Goal: Ask a question

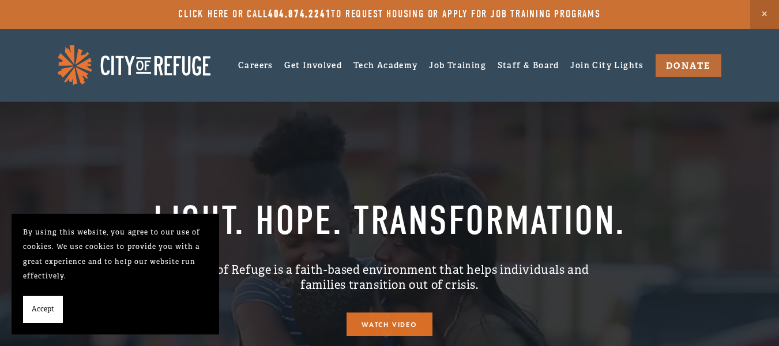
click at [551, 14] on link at bounding box center [389, 14] width 779 height 29
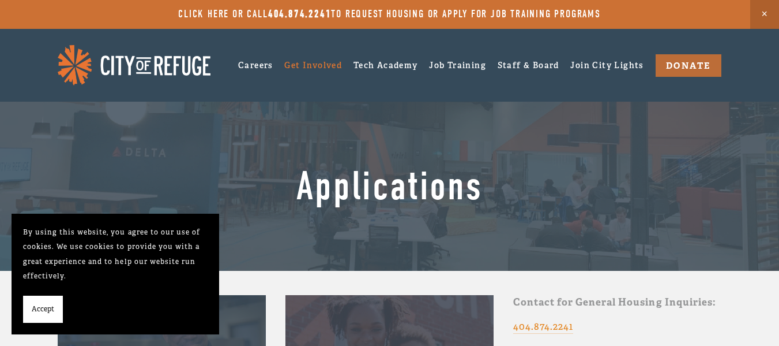
click at [47, 306] on span "Accept" at bounding box center [43, 309] width 22 height 15
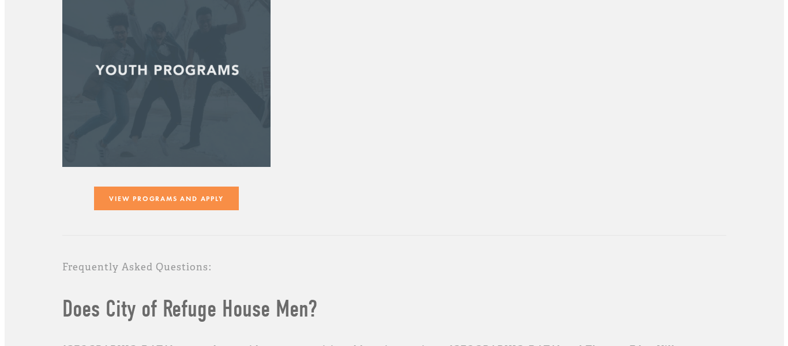
scroll to position [246, 0]
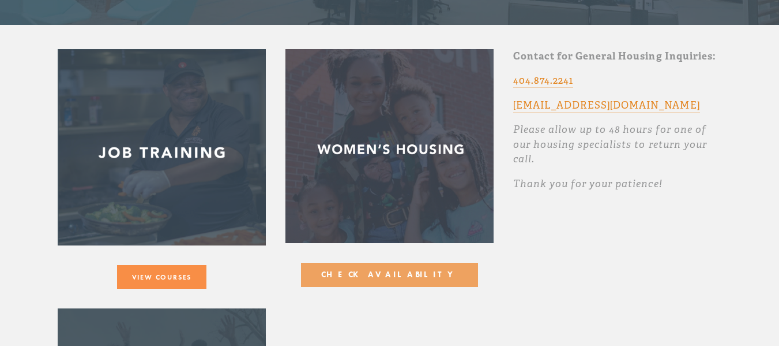
click at [396, 286] on button "Check Availability" at bounding box center [389, 274] width 177 height 24
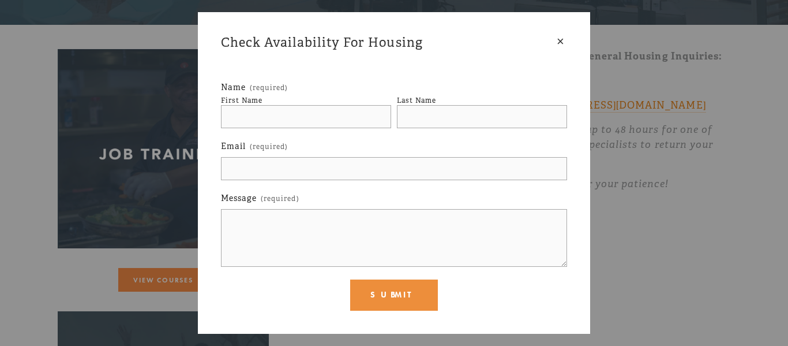
click at [298, 108] on input "First Name" at bounding box center [306, 116] width 170 height 23
type input "Sadiquah"
click at [459, 121] on input "Last Name" at bounding box center [482, 116] width 170 height 23
type input "Shaw"
click at [347, 107] on input "Sadiquah" at bounding box center [306, 116] width 170 height 23
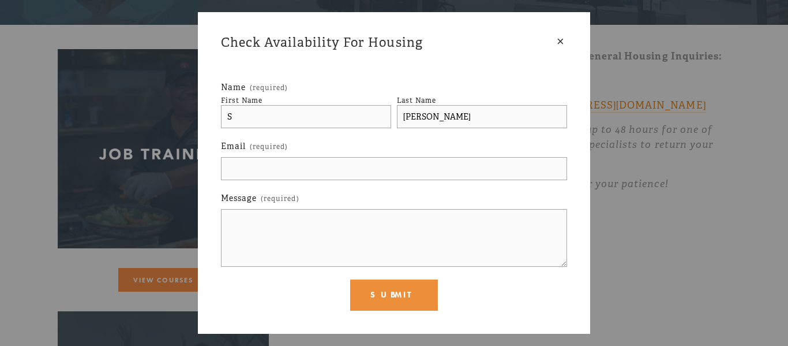
type input "S"
click at [255, 168] on input "Email (required)" at bounding box center [394, 168] width 346 height 23
type input "sheliademcrazy@yahoo.com"
click at [286, 253] on textarea "Message (required)" at bounding box center [394, 238] width 346 height 58
click at [313, 241] on textarea "Message (required)" at bounding box center [394, 238] width 346 height 58
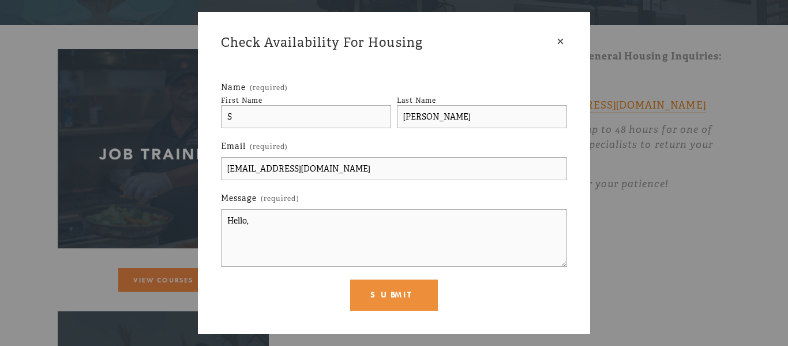
click at [240, 238] on textarea "Hello," at bounding box center [394, 238] width 346 height 58
click at [265, 231] on textarea "Hello," at bounding box center [394, 238] width 346 height 58
type textarea "Hello,"
click at [265, 231] on textarea "Hello," at bounding box center [394, 238] width 346 height 58
paste textarea "Is there a waiting list? How quickly do they reach out after you call? What doc…"
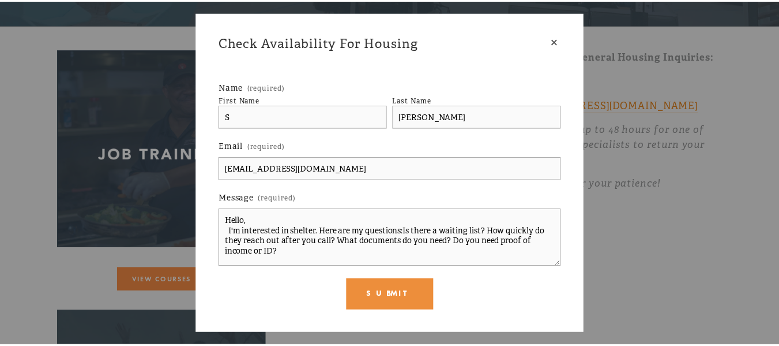
scroll to position [2, 0]
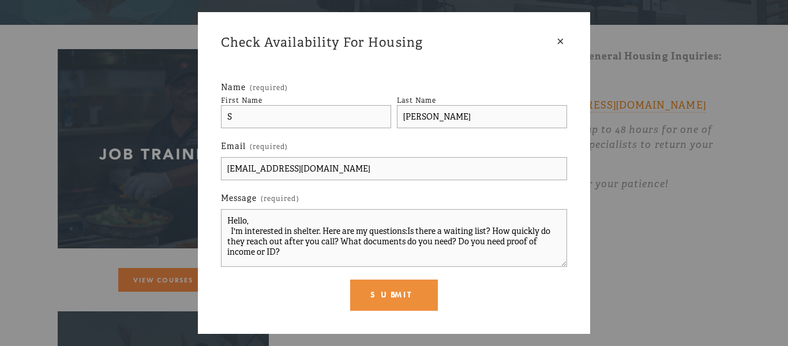
click at [408, 228] on textarea "Hello, I'm interested in shelter. Here are my questions:Is there a waiting list…" at bounding box center [394, 238] width 346 height 58
click at [500, 230] on textarea "Hello, I'm interested in shelter. Here are my questions: Is there a waiting lis…" at bounding box center [394, 238] width 346 height 58
click at [495, 227] on textarea "Hello, I'm interested in shelter. Here are my questions: Is there a waiting lis…" at bounding box center [394, 238] width 346 height 58
click at [303, 237] on textarea "Hello, I'm interested in shelter. Here are my questions: Is there a waiting lis…" at bounding box center [394, 238] width 346 height 58
click at [390, 239] on textarea "Hello, I'm interested in shelter. Here are my questions: Is there a waiting lis…" at bounding box center [394, 238] width 346 height 58
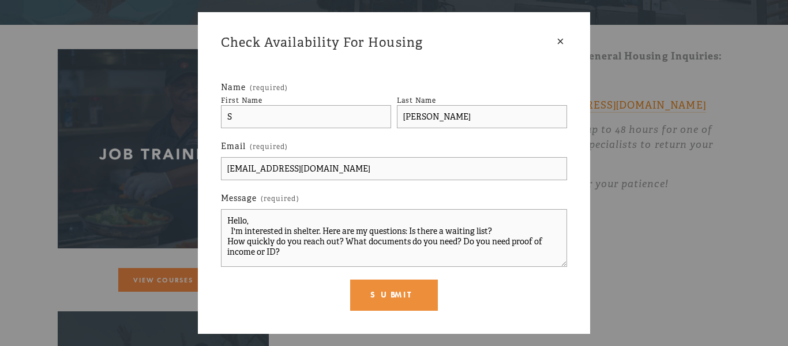
click at [462, 241] on textarea "Hello, I'm interested in shelter. Here are my questions: Is there a waiting lis…" at bounding box center [394, 238] width 346 height 58
click at [388, 253] on textarea "Hello, I'm interested in shelter. Here are my questions: Is there a waiting lis…" at bounding box center [394, 238] width 346 height 58
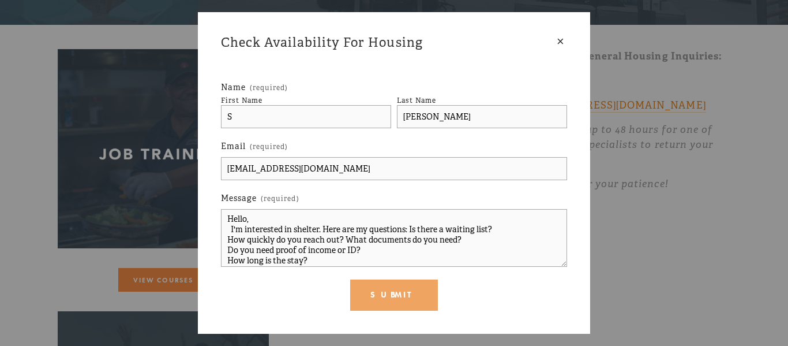
type textarea "Hello, I'm interested in shelter. Here are my questions: Is there a waiting lis…"
click at [388, 302] on button "Submit Submit" at bounding box center [393, 294] width 87 height 31
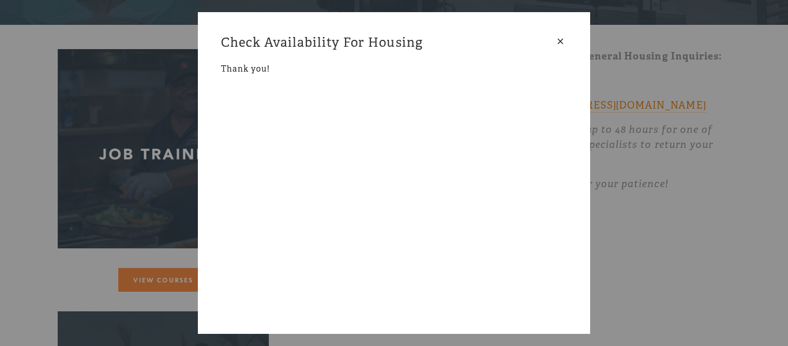
click at [558, 40] on div "×" at bounding box center [560, 41] width 13 height 13
